Goal: Navigation & Orientation: Find specific page/section

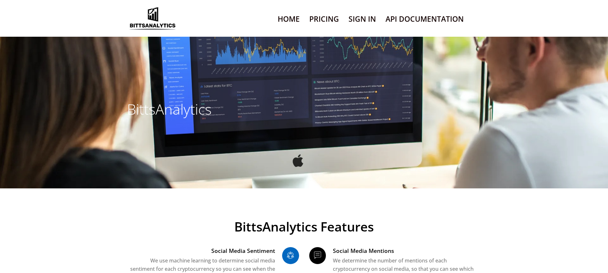
click at [362, 15] on link "Sign In" at bounding box center [362, 19] width 27 height 16
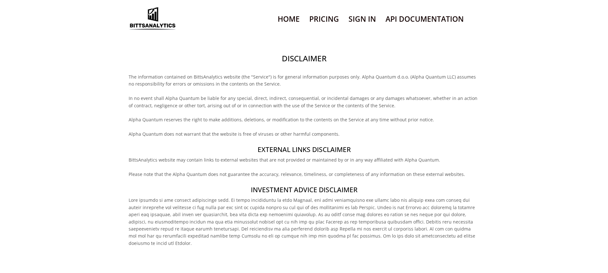
click at [304, 53] on h2 "Disclaimer" at bounding box center [304, 58] width 351 height 11
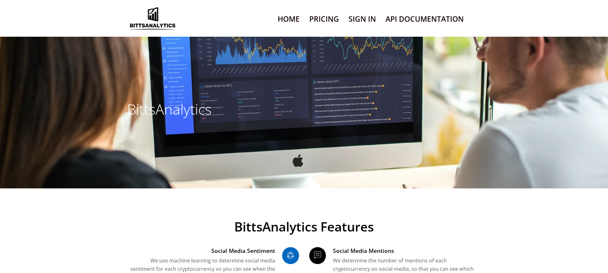
click at [362, 15] on link "Sign In" at bounding box center [362, 19] width 27 height 16
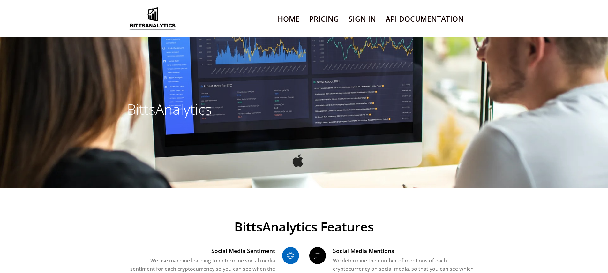
scroll to position [4221, 0]
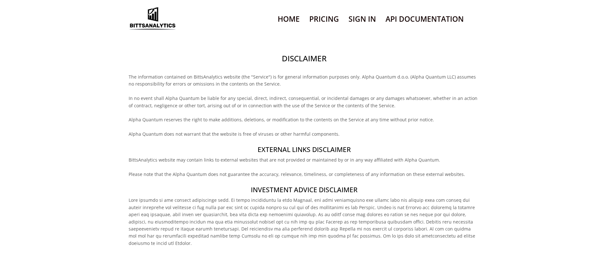
click at [304, 53] on h2 "Disclaimer" at bounding box center [304, 58] width 351 height 11
click at [304, 145] on h4 "External links disclaimer" at bounding box center [304, 149] width 351 height 9
click at [304, 53] on h2 "Disclaimer" at bounding box center [304, 58] width 351 height 11
click at [304, 145] on h4 "External links disclaimer" at bounding box center [304, 149] width 351 height 9
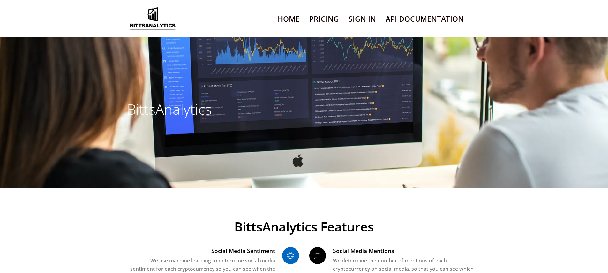
click at [362, 15] on link "Sign In" at bounding box center [362, 19] width 27 height 16
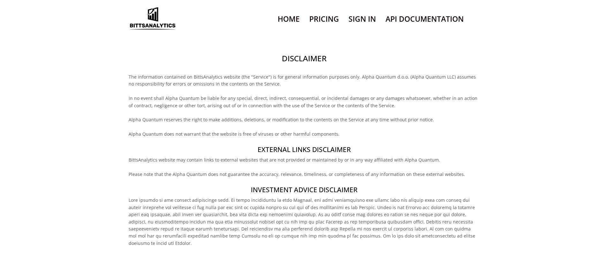
click at [304, 53] on h2 "Disclaimer" at bounding box center [304, 58] width 351 height 11
click at [304, 185] on h4 "Investment Advice Disclaimer" at bounding box center [304, 189] width 351 height 9
click at [304, 53] on h2 "Disclaimer" at bounding box center [304, 58] width 351 height 11
click at [304, 185] on h4 "Investment Advice Disclaimer" at bounding box center [304, 189] width 351 height 9
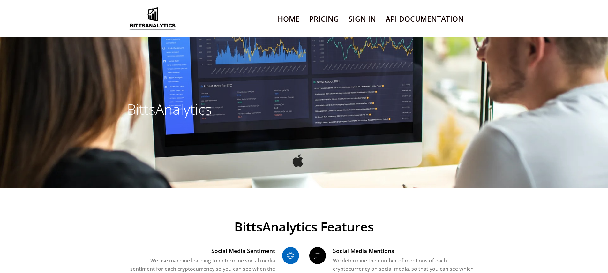
click at [362, 15] on link "Sign In" at bounding box center [362, 19] width 27 height 16
